Goal: Find contact information: Find contact information

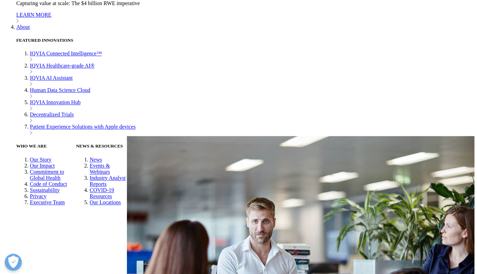
scroll to position [0, 31]
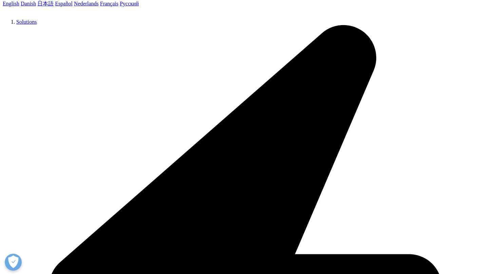
scroll to position [146, 0]
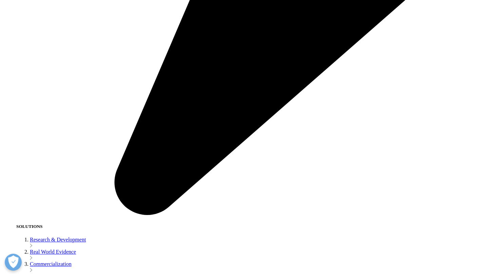
scroll to position [1021, 0]
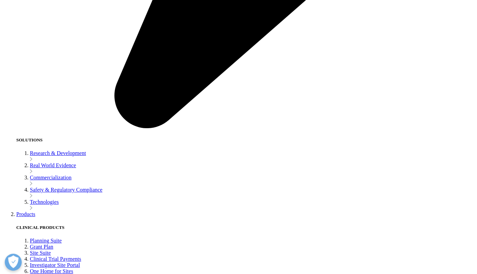
scroll to position [1138, 0]
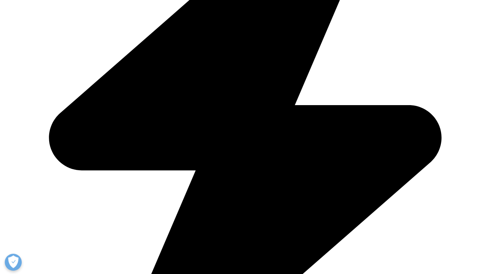
scroll to position [1138, 0]
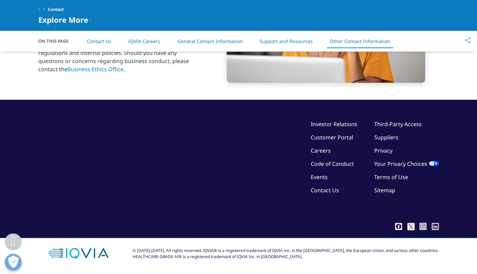
click at [396, 230] on icon at bounding box center [398, 226] width 7 height 7
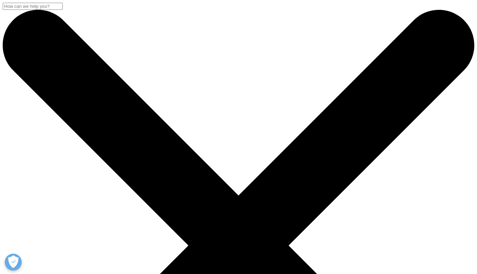
scroll to position [150, 0]
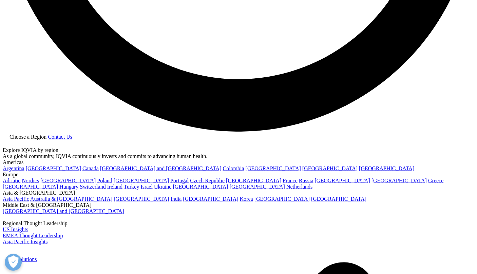
scroll to position [1285, 0]
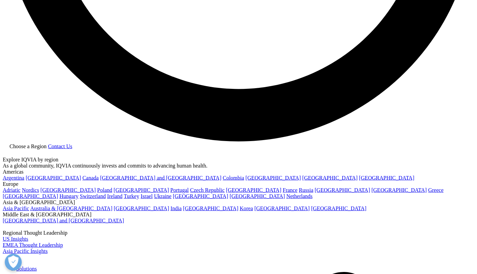
drag, startPoint x: 120, startPoint y: 111, endPoint x: 71, endPoint y: 110, distance: 49.5
copy link "[PHONE_NUMBER]"
